Goal: Book appointment/travel/reservation

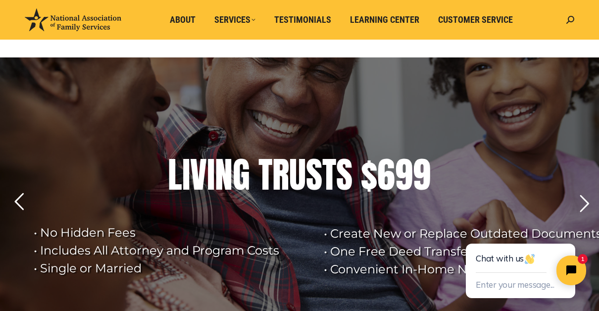
scroll to position [50, 0]
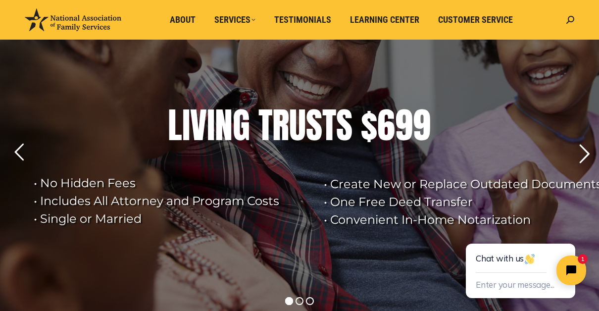
click at [586, 156] on rs-arrow at bounding box center [584, 154] width 25 height 25
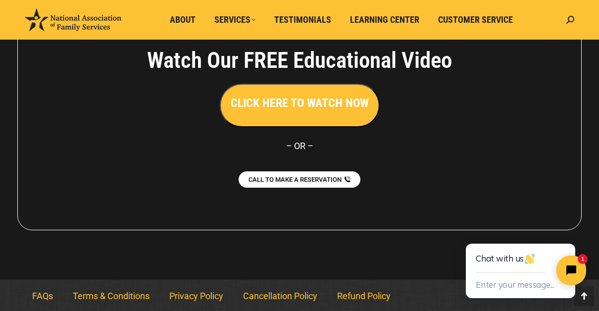
scroll to position [2284, 0]
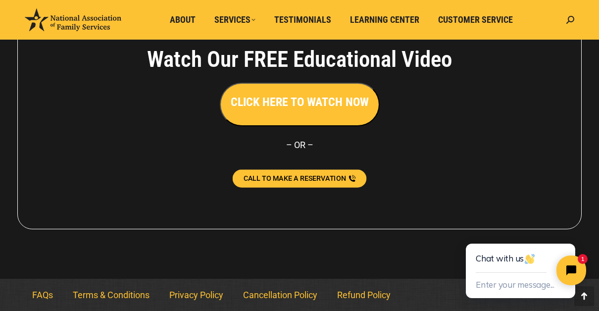
click at [322, 178] on span "CALL TO MAKE A RESERVATION" at bounding box center [295, 178] width 103 height 7
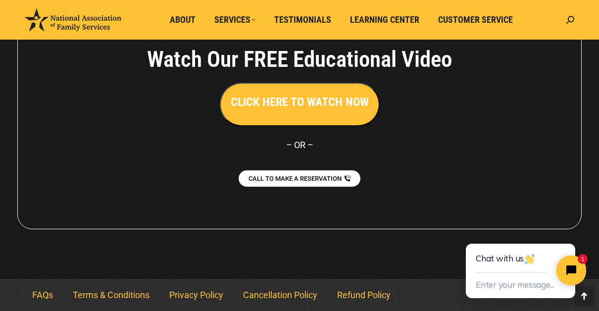
click at [479, 134] on div "Watch Our FREE Educational Video CLICK HERE TO WATCH NOW – [GEOGRAPHIC_DATA] – …" at bounding box center [299, 116] width 565 height 226
click at [469, 16] on span "Customer Service" at bounding box center [475, 19] width 75 height 11
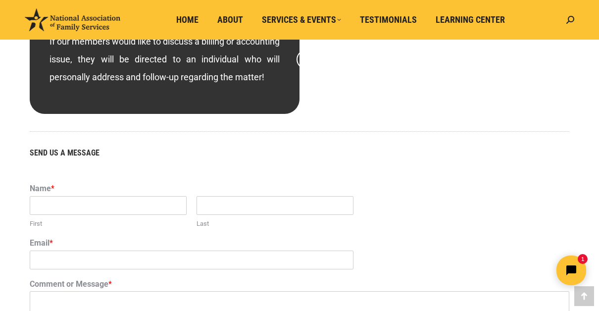
scroll to position [594, 0]
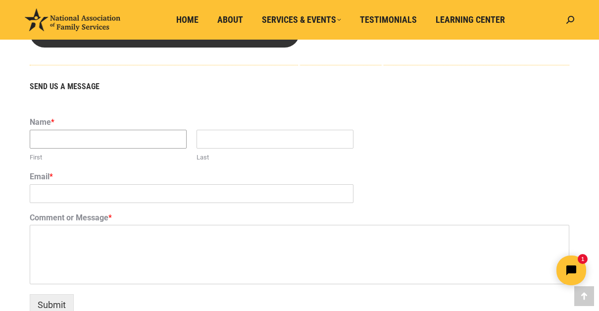
click at [71, 149] on input "First" at bounding box center [108, 139] width 157 height 19
type input "Zinnia"
type input "Solis"
type input "zen2fsolis@yahoo.com"
click at [86, 265] on textarea "Comment or Message *" at bounding box center [300, 254] width 540 height 59
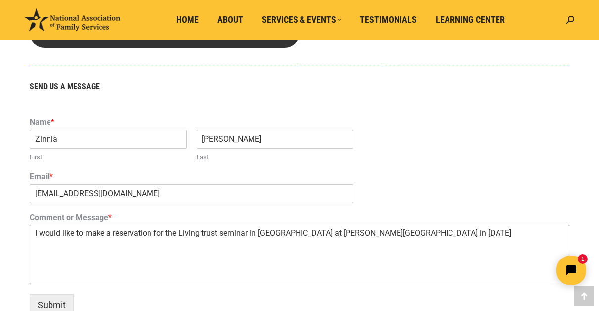
click at [260, 248] on textarea "I would like to make a reservation for the Living trust seminar in Ventura at D…" at bounding box center [300, 254] width 540 height 59
click at [372, 284] on textarea "I would like to make a reservation for the Living trust seminar in Ventura at D…" at bounding box center [300, 254] width 540 height 59
click at [369, 284] on textarea "I would like to make a reservation for the Living trust seminar in Ventura at D…" at bounding box center [300, 254] width 540 height 59
click at [431, 247] on textarea "I would like to make a reservation for the Living trust seminar in Ventura at D…" at bounding box center [300, 254] width 540 height 59
click at [470, 252] on html "1" at bounding box center [509, 270] width 170 height 47
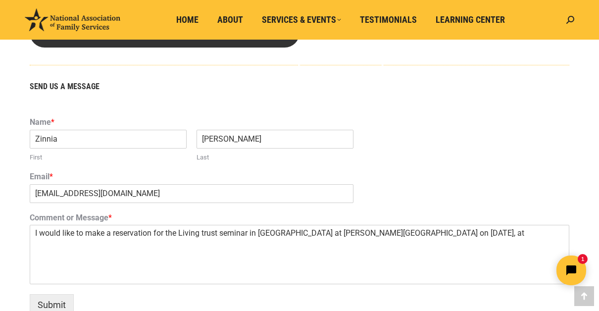
click at [443, 249] on html "1" at bounding box center [509, 270] width 170 height 47
click at [448, 252] on html "1" at bounding box center [509, 270] width 170 height 47
click at [434, 246] on textarea "I would like to make a reservation for the Living trust seminar in Ventura at D…" at bounding box center [300, 254] width 540 height 59
click at [441, 246] on textarea "I would like to make a reservation for the Living trust seminar in Ventura at D…" at bounding box center [300, 254] width 540 height 59
click at [165, 247] on textarea "I would like to make a reservation for the Living trust seminar in Ventura at D…" at bounding box center [300, 254] width 540 height 59
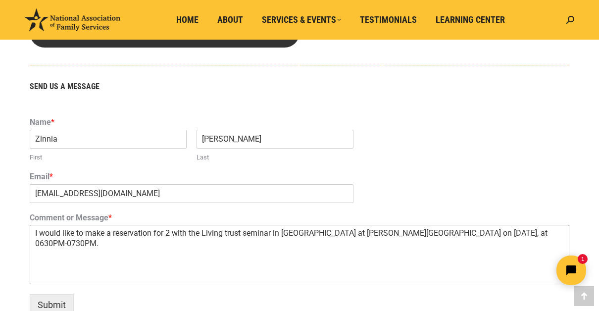
click at [226, 249] on textarea "I would like to make a reservation for 2 with the Living trust seminar in Ventu…" at bounding box center [300, 254] width 540 height 59
click at [250, 251] on textarea "I would like to make a reservation for 2 with the Living Trust seminar in Ventu…" at bounding box center [300, 254] width 540 height 59
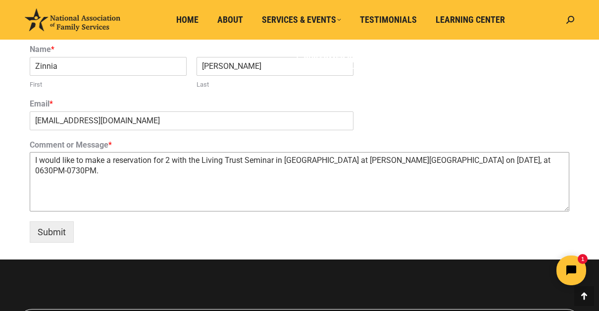
scroll to position [644, 0]
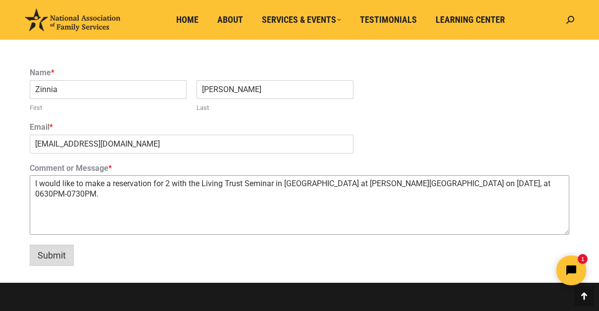
type textarea "I would like to make a reservation for 2 with the Living Trust Seminar in Ventu…"
click at [53, 263] on button "Submit" at bounding box center [52, 255] width 44 height 21
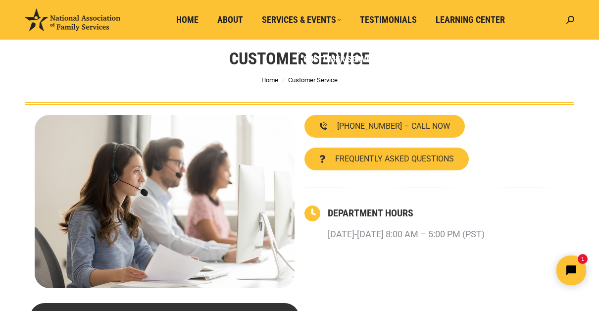
scroll to position [0, 0]
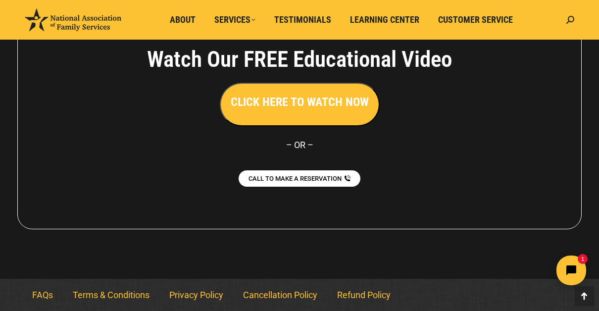
click at [278, 107] on h3 "CLICK HERE TO WATCH NOW" at bounding box center [300, 102] width 138 height 17
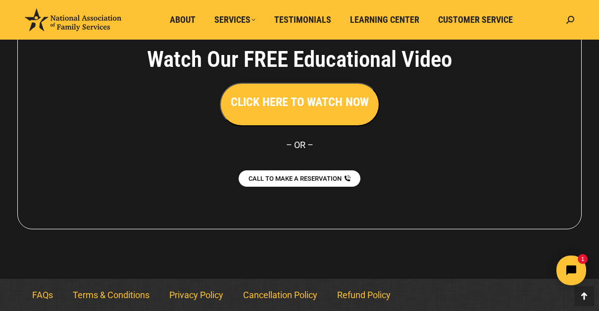
click at [314, 111] on button "CLICK HERE TO WATCH NOW" at bounding box center [300, 105] width 160 height 44
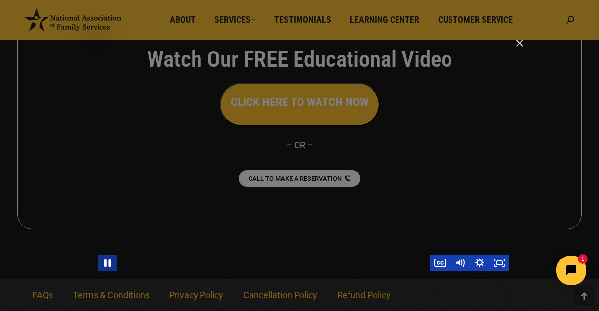
click at [105, 259] on icon "Pause" at bounding box center [108, 263] width 24 height 20
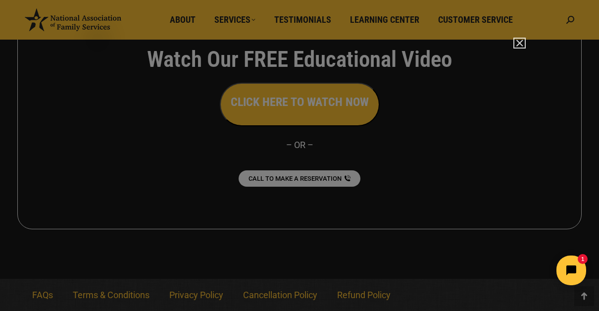
click at [525, 43] on button "Close" at bounding box center [520, 43] width 10 height 9
